Goal: Communication & Community: Participate in discussion

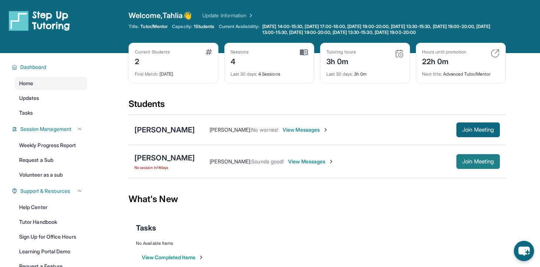
click at [495, 162] on button "Join Meeting" at bounding box center [479, 161] width 44 height 15
click at [309, 158] on span "View Messages" at bounding box center [311, 161] width 46 height 7
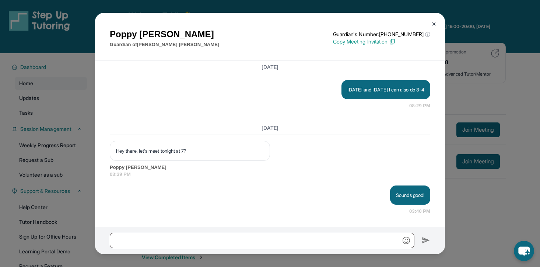
scroll to position [5506, 0]
click at [224, 259] on div "Poppy Askew Guardian of Cassius Askew Guardian's Number: +18779599489 ⓘ This is…" at bounding box center [270, 133] width 540 height 267
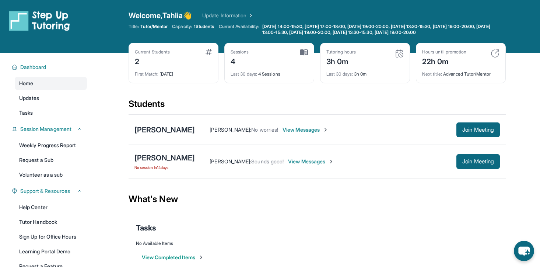
click at [291, 166] on div "Tahlia Shahani : Sounds good! View Messages Join Meeting" at bounding box center [347, 161] width 305 height 15
click at [291, 163] on span "View Messages" at bounding box center [311, 161] width 46 height 7
click at [291, 163] on div "Tahlia Shahani : Sounds good!" at bounding box center [326, 161] width 262 height 7
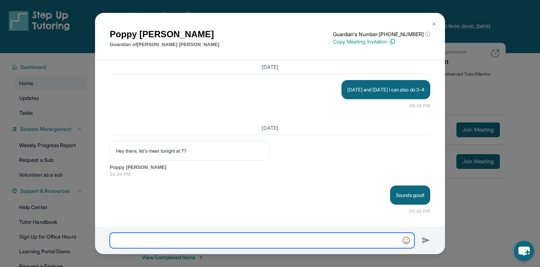
click at [243, 242] on input "text" at bounding box center [262, 240] width 305 height 15
type input "**********"
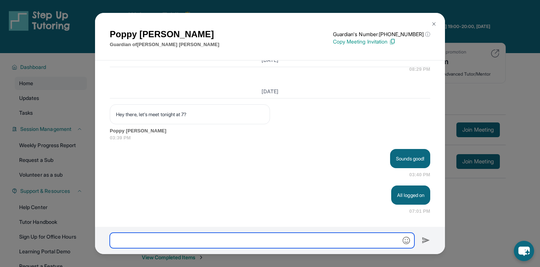
scroll to position [5542, 0]
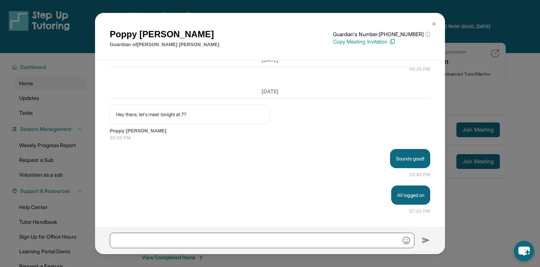
click at [434, 22] on img at bounding box center [434, 24] width 6 height 6
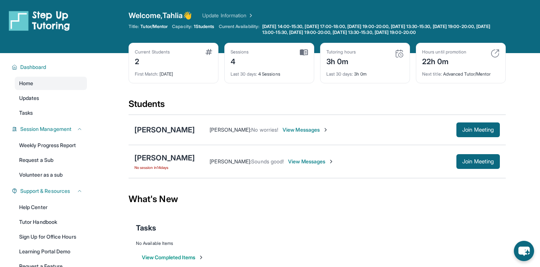
click at [394, 130] on div "Tahlia Shahani : No worries! View Messages" at bounding box center [326, 129] width 262 height 7
